Goal: Task Accomplishment & Management: Manage account settings

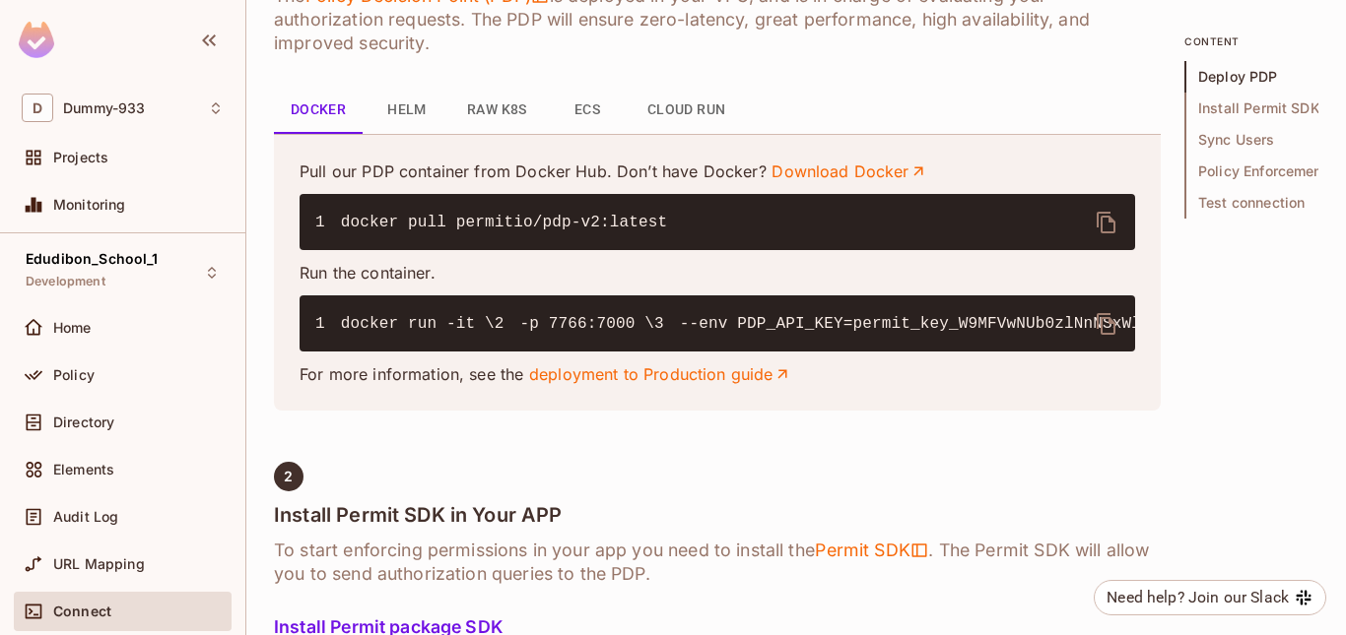
scroll to position [887, 0]
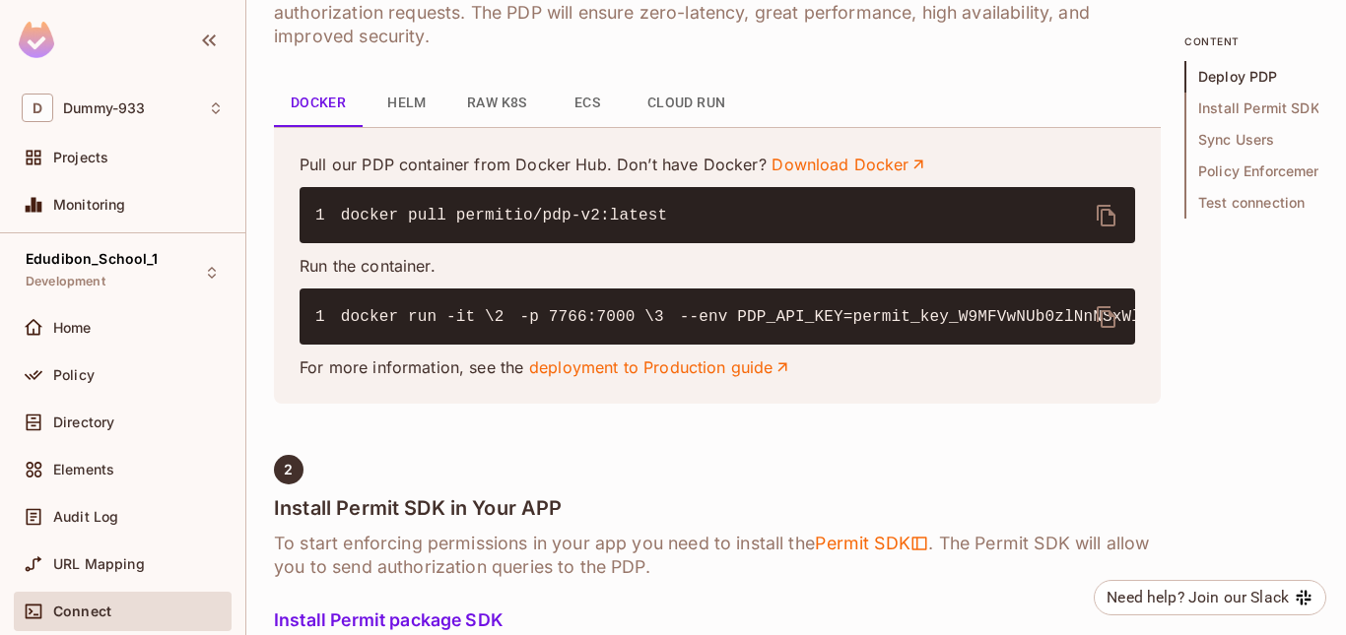
click at [1115, 326] on icon "delete" at bounding box center [1106, 317] width 24 height 24
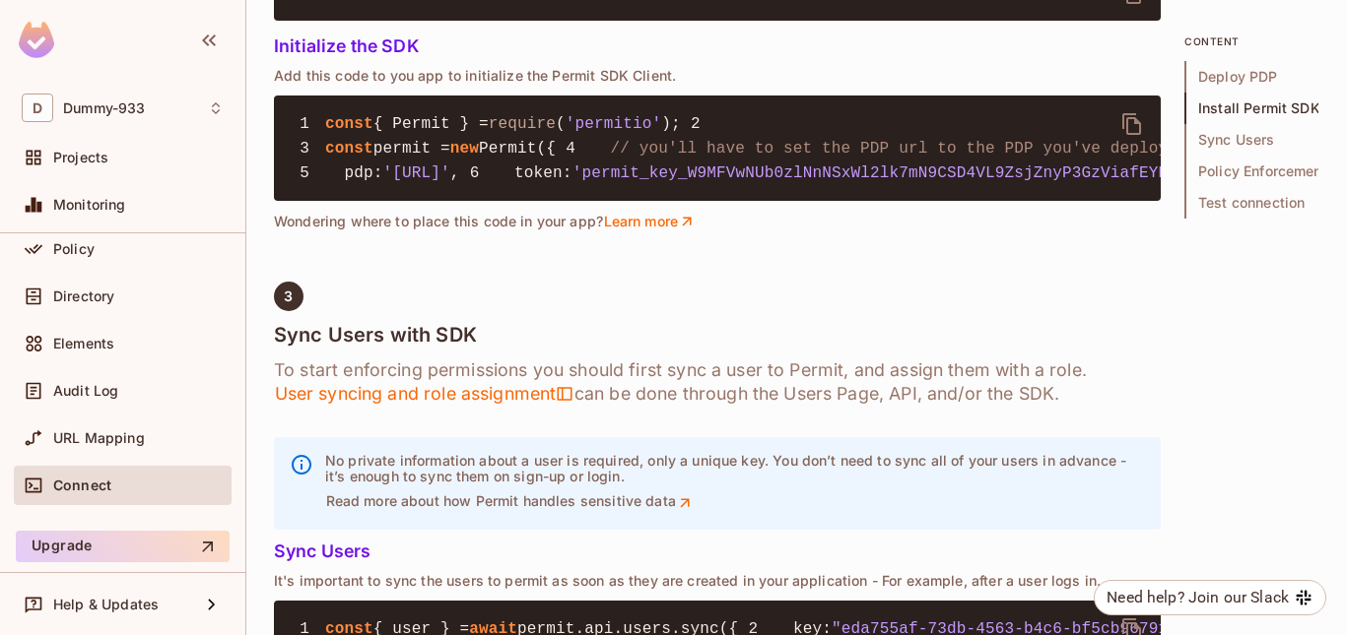
scroll to position [0, 0]
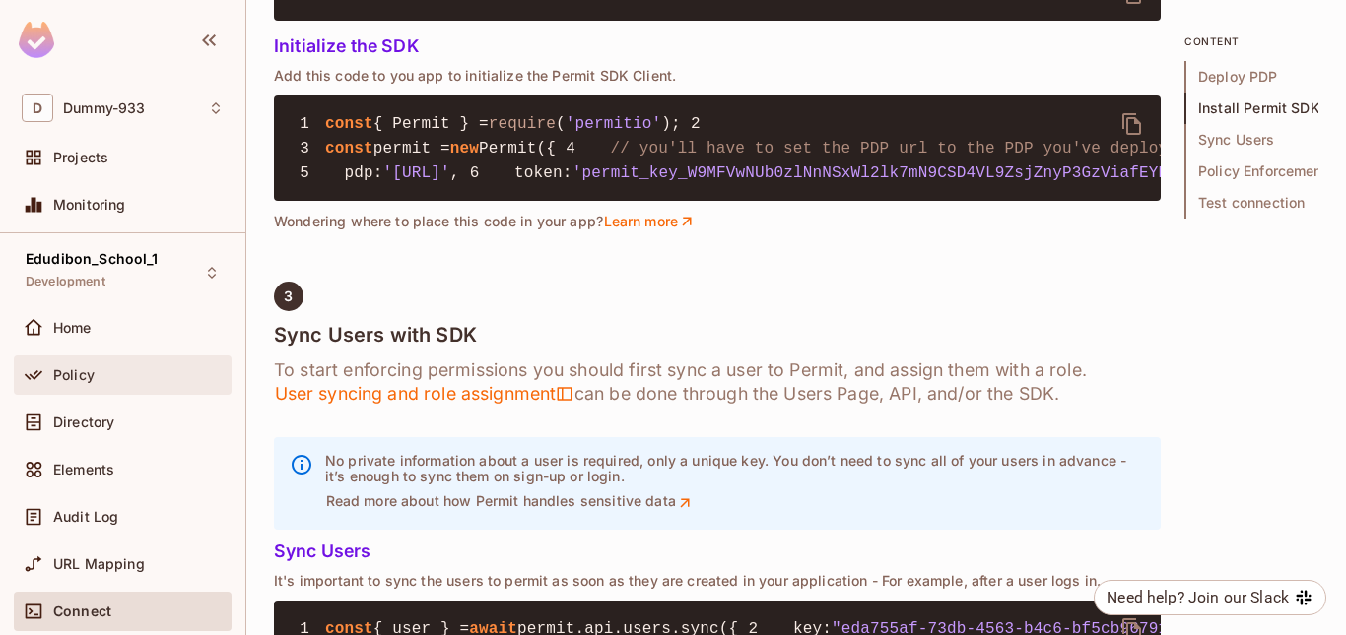
click at [90, 378] on span "Policy" at bounding box center [73, 375] width 41 height 16
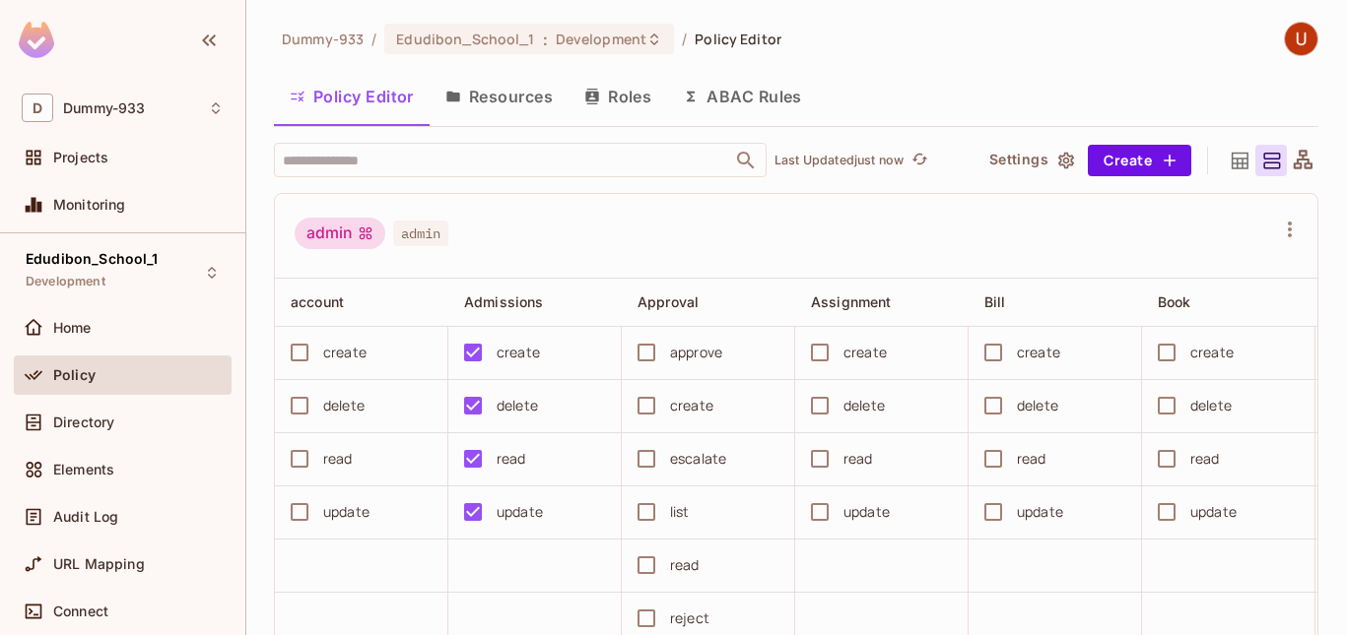
click at [767, 87] on button "ABAC Rules" at bounding box center [742, 96] width 151 height 49
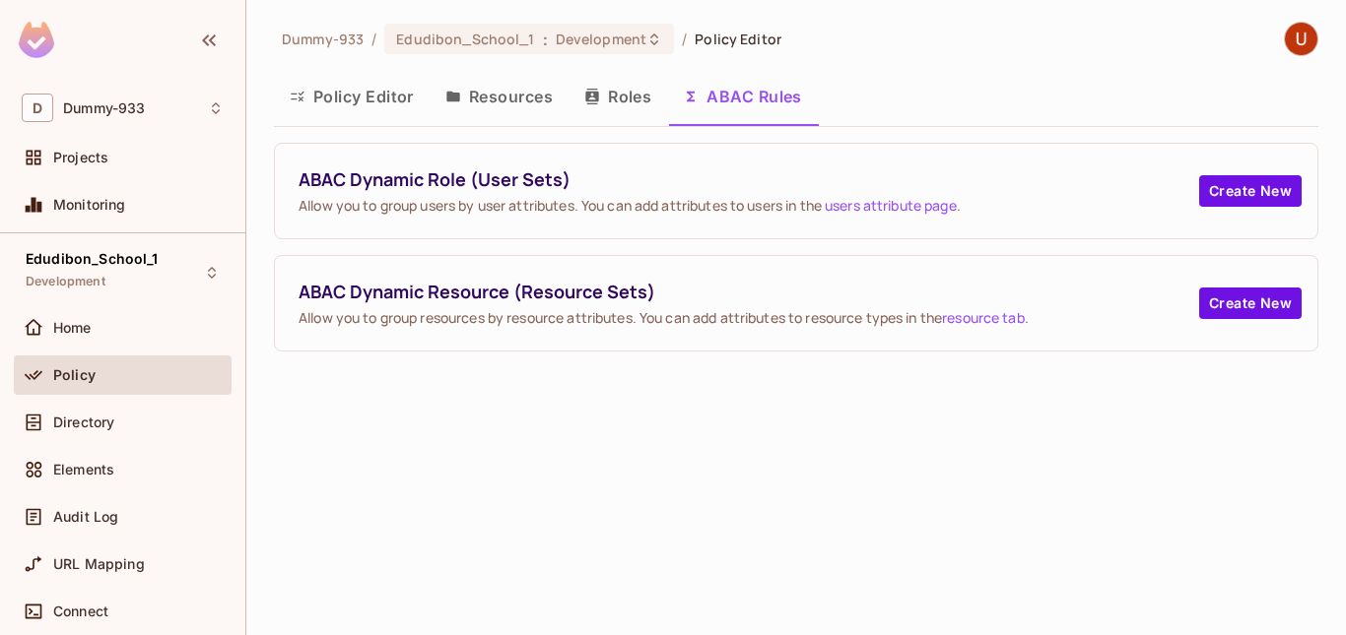
click at [630, 96] on button "Roles" at bounding box center [617, 96] width 99 height 49
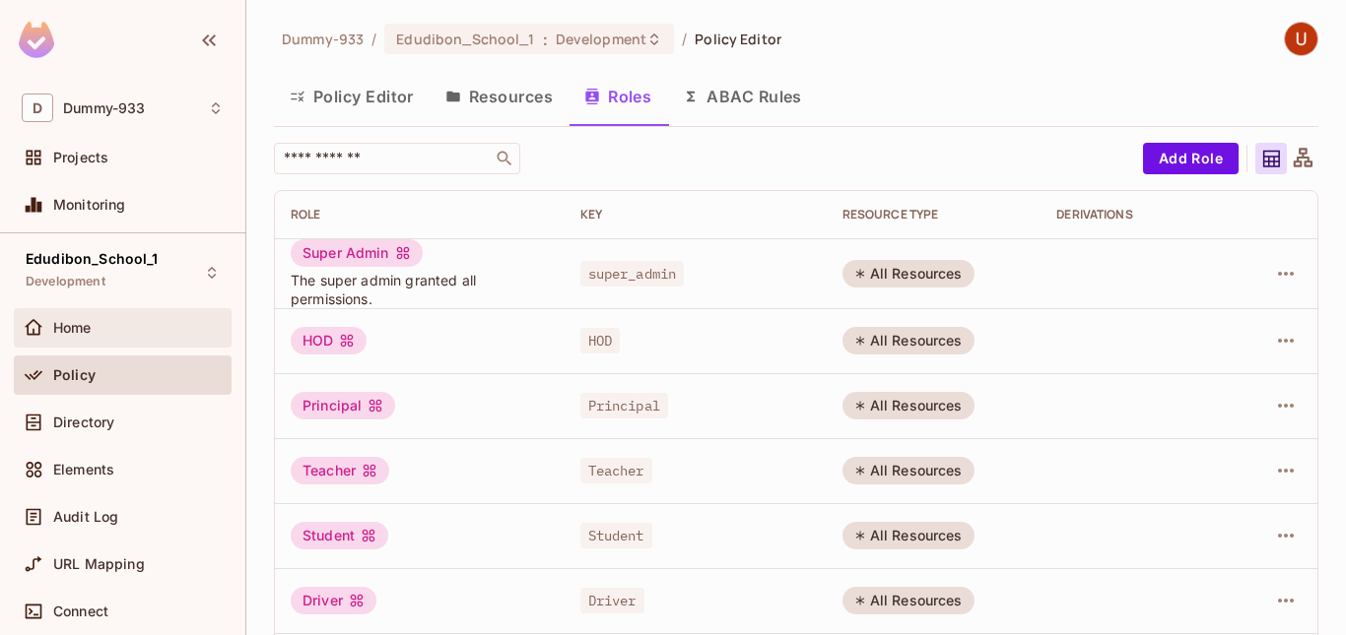
scroll to position [126, 0]
